Goal: Information Seeking & Learning: Find contact information

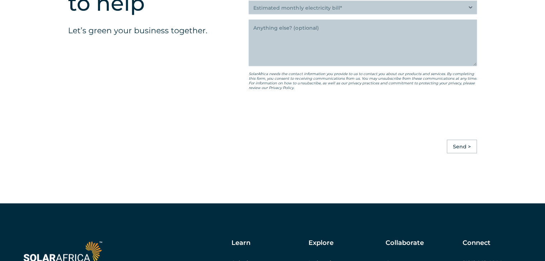
scroll to position [2059, 0]
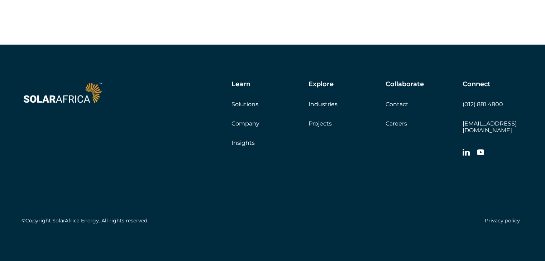
click at [401, 127] on link "Careers" at bounding box center [395, 123] width 21 height 7
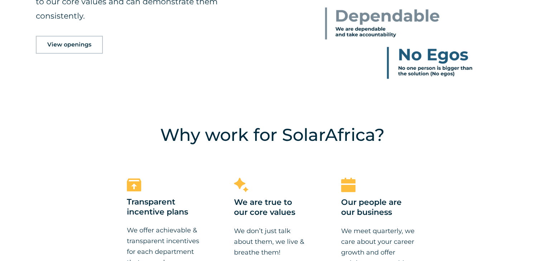
scroll to position [490, 0]
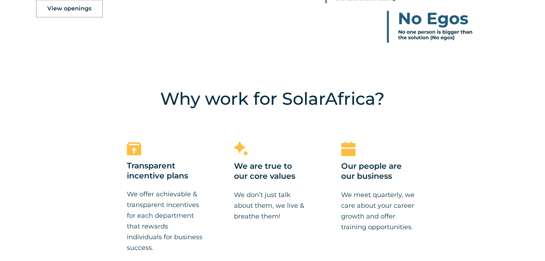
drag, startPoint x: 0, startPoint y: 0, endPoint x: 549, endPoint y: 92, distance: 557.1
click at [83, 8] on span "View openings" at bounding box center [69, 9] width 44 height 6
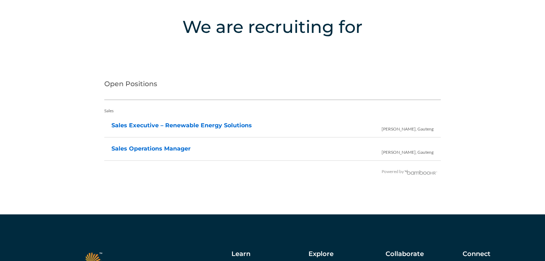
scroll to position [1427, 0]
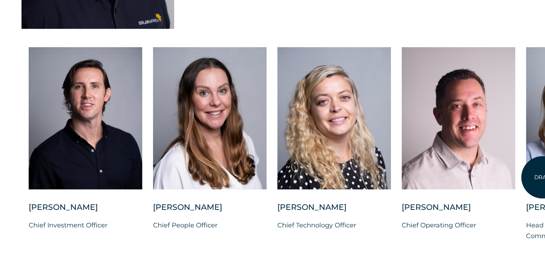
scroll to position [1807, 0]
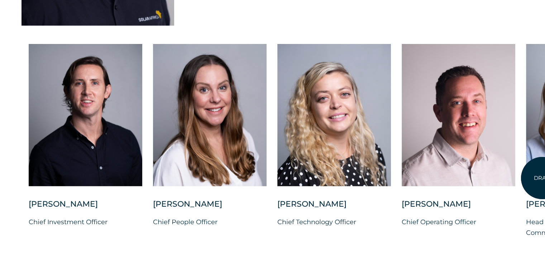
drag, startPoint x: 0, startPoint y: 0, endPoint x: 542, endPoint y: 178, distance: 570.5
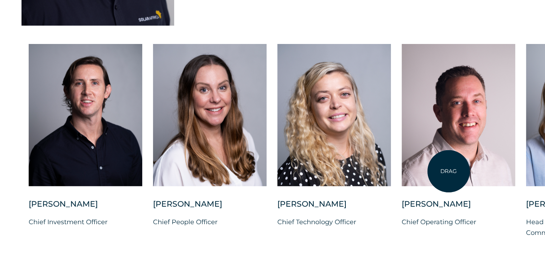
click at [448, 171] on div at bounding box center [458, 115] width 114 height 143
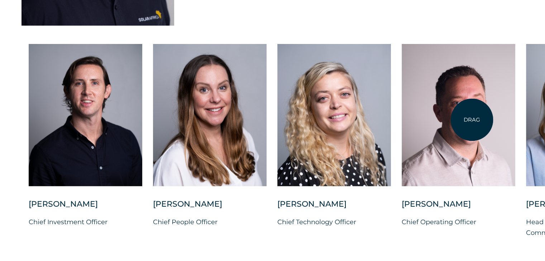
click at [472, 120] on div at bounding box center [458, 115] width 114 height 143
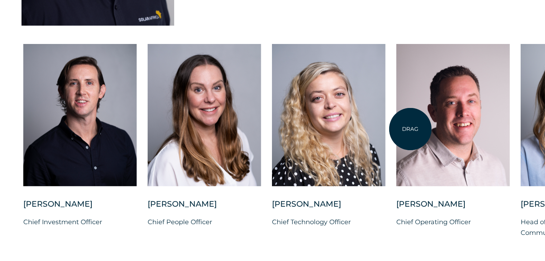
drag, startPoint x: 410, startPoint y: 129, endPoint x: 419, endPoint y: 161, distance: 32.8
click at [411, 129] on div at bounding box center [453, 115] width 114 height 143
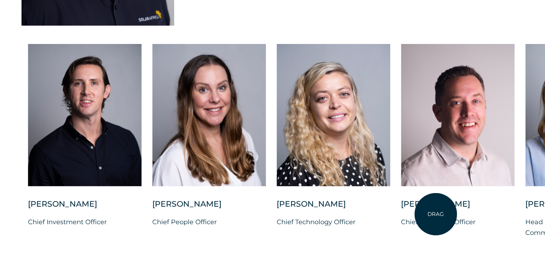
click at [436, 217] on p "Chief Operating Officer" at bounding box center [458, 222] width 114 height 11
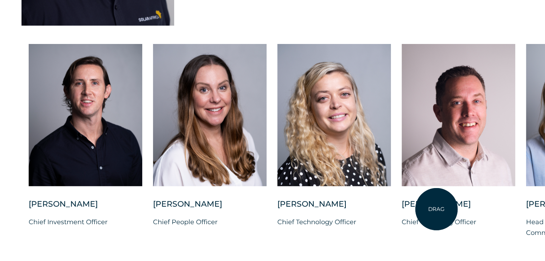
click at [436, 210] on div "Vincent Labuschagne" at bounding box center [458, 208] width 114 height 18
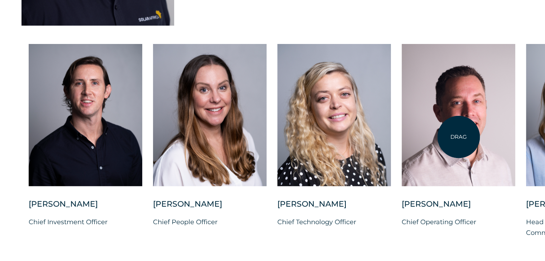
click at [458, 137] on div at bounding box center [458, 115] width 114 height 143
click at [458, 136] on div at bounding box center [458, 115] width 114 height 143
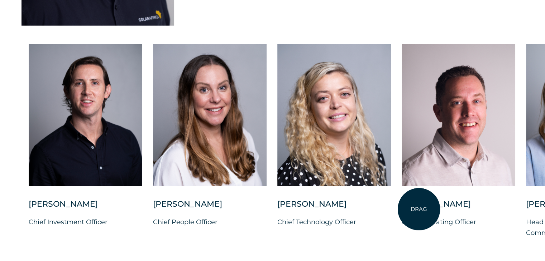
click at [419, 210] on div "Vincent Labuschagne" at bounding box center [458, 208] width 114 height 18
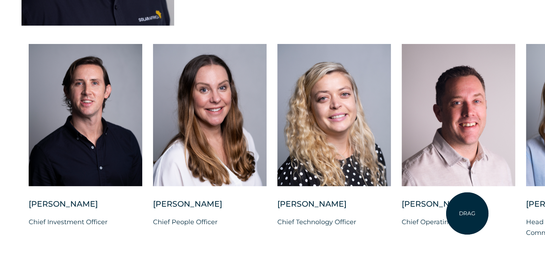
click at [467, 217] on p "Chief Operating Officer" at bounding box center [458, 222] width 114 height 11
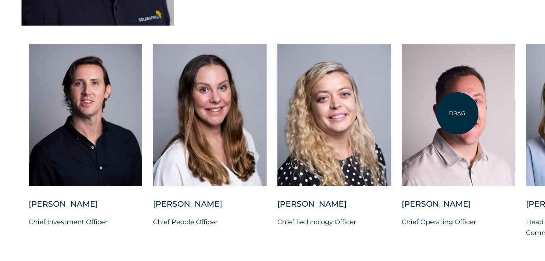
click at [457, 114] on div at bounding box center [458, 115] width 114 height 143
click at [458, 114] on div at bounding box center [458, 115] width 114 height 143
drag, startPoint x: 458, startPoint y: 114, endPoint x: 473, endPoint y: 159, distance: 47.6
click at [460, 121] on div at bounding box center [458, 115] width 114 height 143
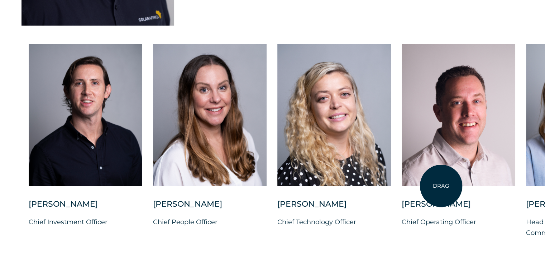
click at [441, 186] on div at bounding box center [458, 121] width 114 height 155
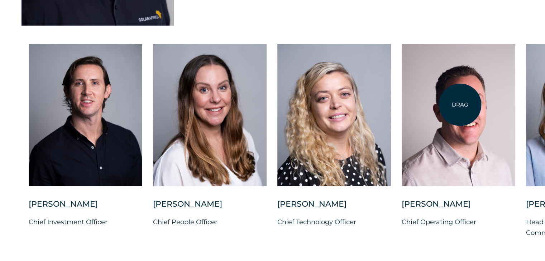
click at [460, 105] on div at bounding box center [458, 115] width 114 height 143
drag, startPoint x: 460, startPoint y: 105, endPoint x: 464, endPoint y: 102, distance: 5.2
click at [462, 104] on div at bounding box center [458, 115] width 114 height 143
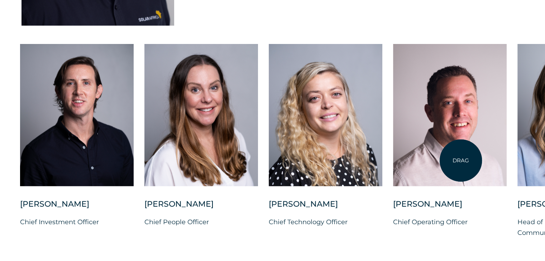
drag, startPoint x: 467, startPoint y: 142, endPoint x: 458, endPoint y: 167, distance: 26.1
click at [460, 161] on div at bounding box center [450, 115] width 114 height 143
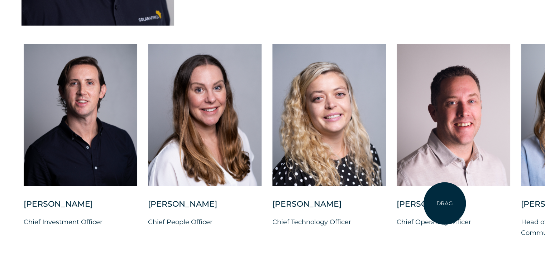
click at [444, 204] on div "Vincent Labuschagne" at bounding box center [453, 208] width 114 height 18
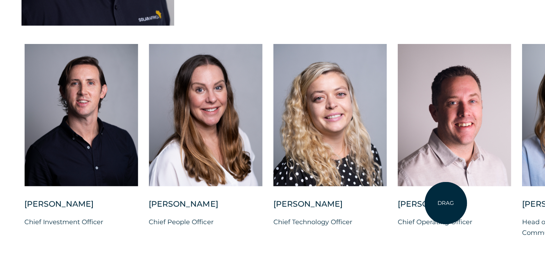
click at [446, 203] on div "Vincent Labuschagne" at bounding box center [454, 208] width 114 height 18
click at [448, 207] on div "Vincent Labuschagne" at bounding box center [454, 208] width 114 height 18
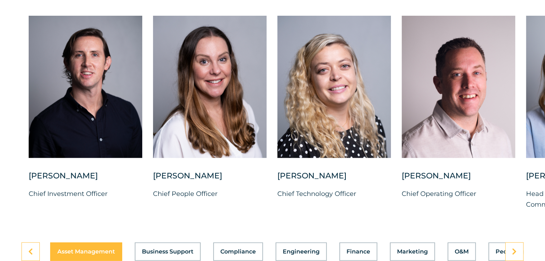
scroll to position [1845, 0]
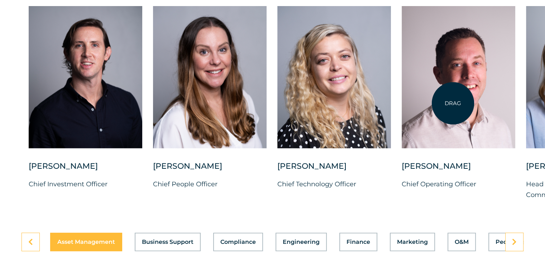
click at [453, 104] on div at bounding box center [458, 77] width 114 height 143
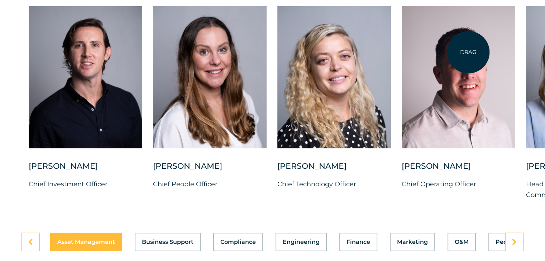
click at [468, 52] on div at bounding box center [458, 77] width 114 height 143
